Goal: Information Seeking & Learning: Learn about a topic

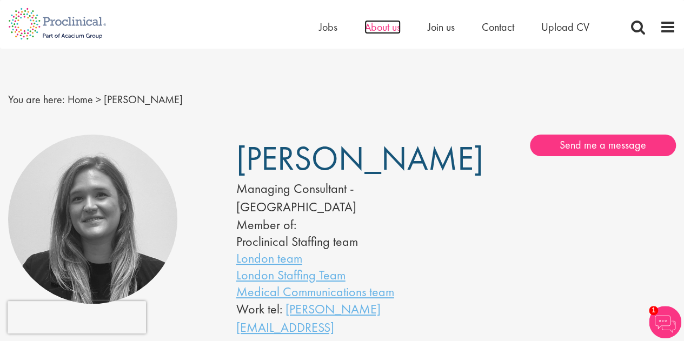
click at [372, 25] on span "About us" at bounding box center [383, 27] width 36 height 14
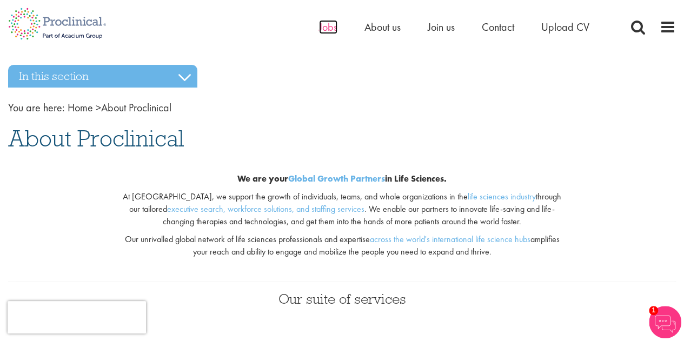
click at [330, 28] on span "Jobs" at bounding box center [328, 27] width 18 height 14
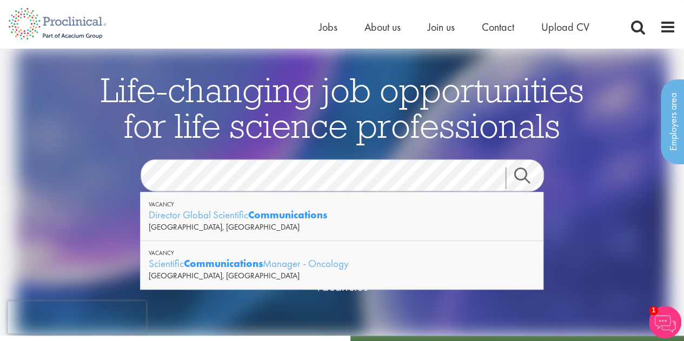
click at [520, 169] on link "Search" at bounding box center [529, 179] width 47 height 22
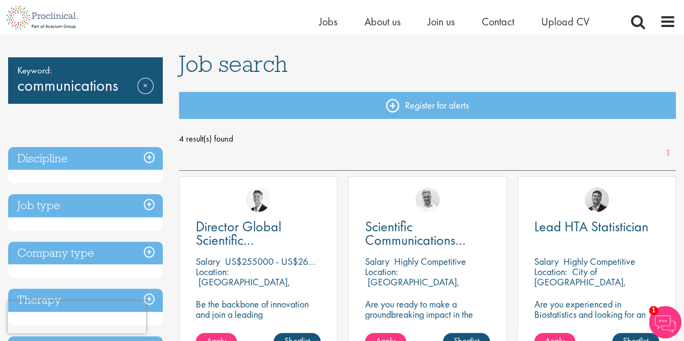
scroll to position [54, 0]
